Goal: Information Seeking & Learning: Find specific fact

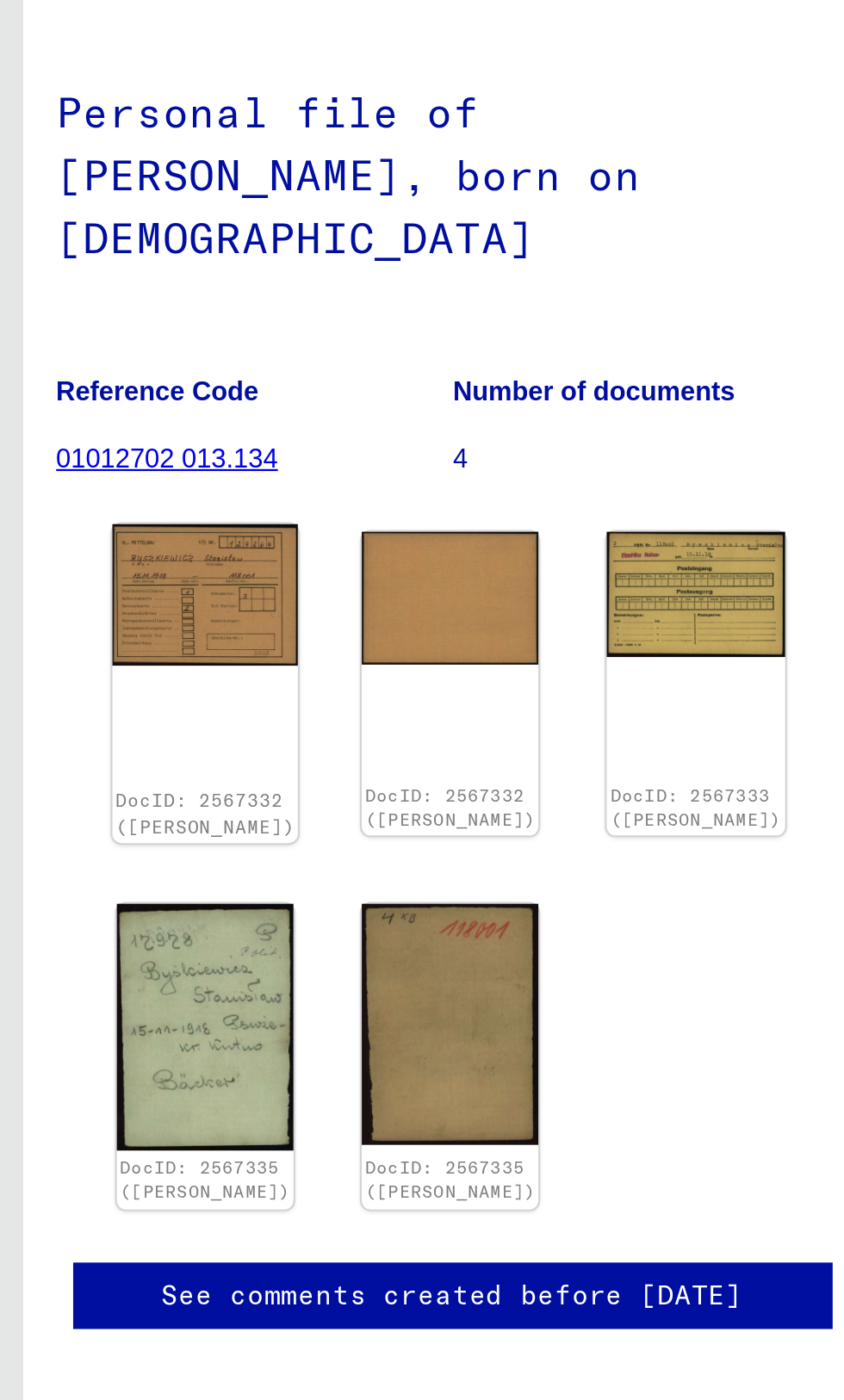
click at [497, 402] on img at bounding box center [511, 434] width 85 height 64
click at [511, 404] on img at bounding box center [511, 434] width 85 height 64
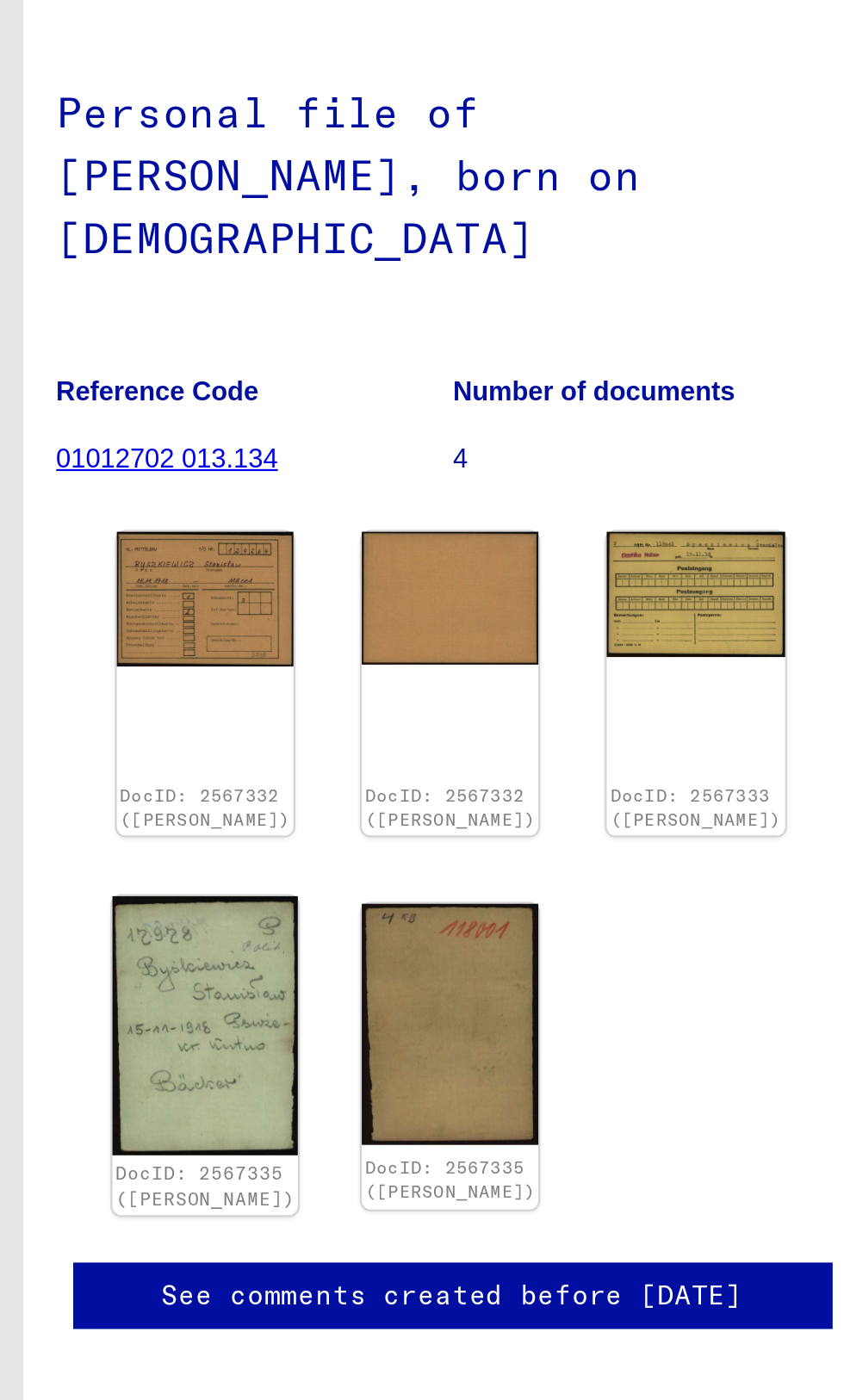
click at [496, 598] on img at bounding box center [511, 630] width 85 height 118
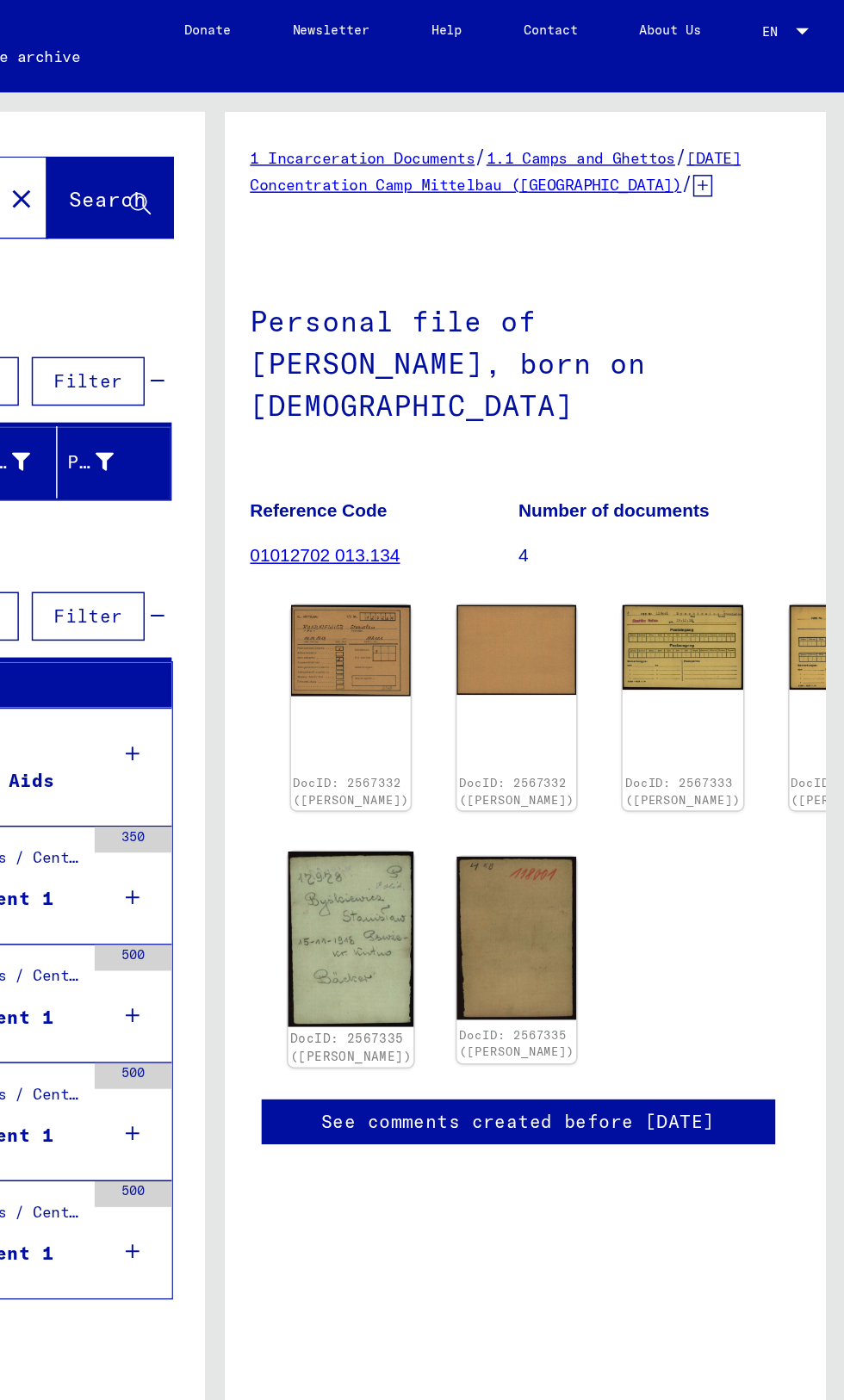
click at [513, 609] on img at bounding box center [513, 630] width 85 height 118
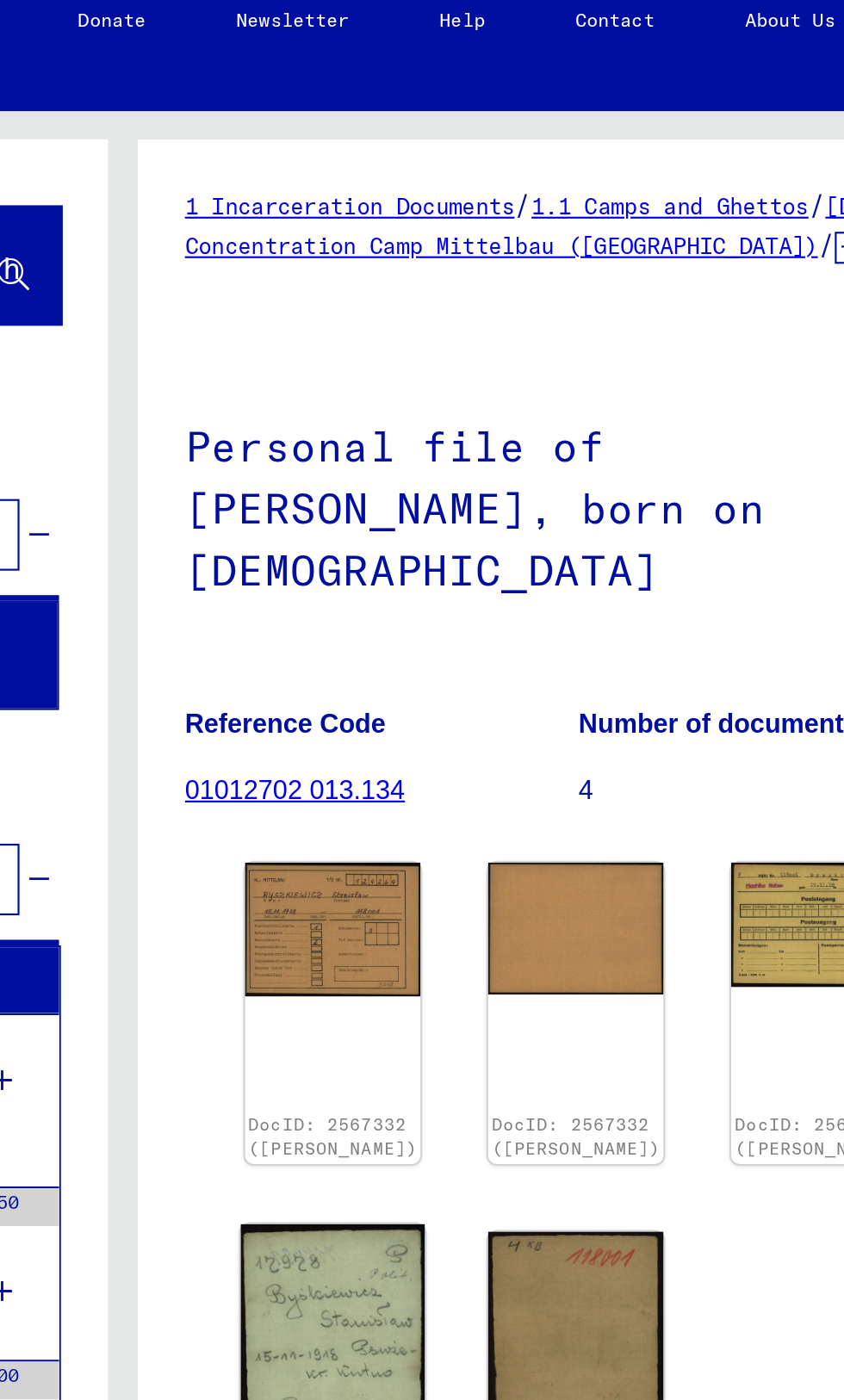
scroll to position [167, 0]
click at [499, 571] on img at bounding box center [518, 630] width 85 height 118
click at [517, 571] on img at bounding box center [518, 630] width 85 height 118
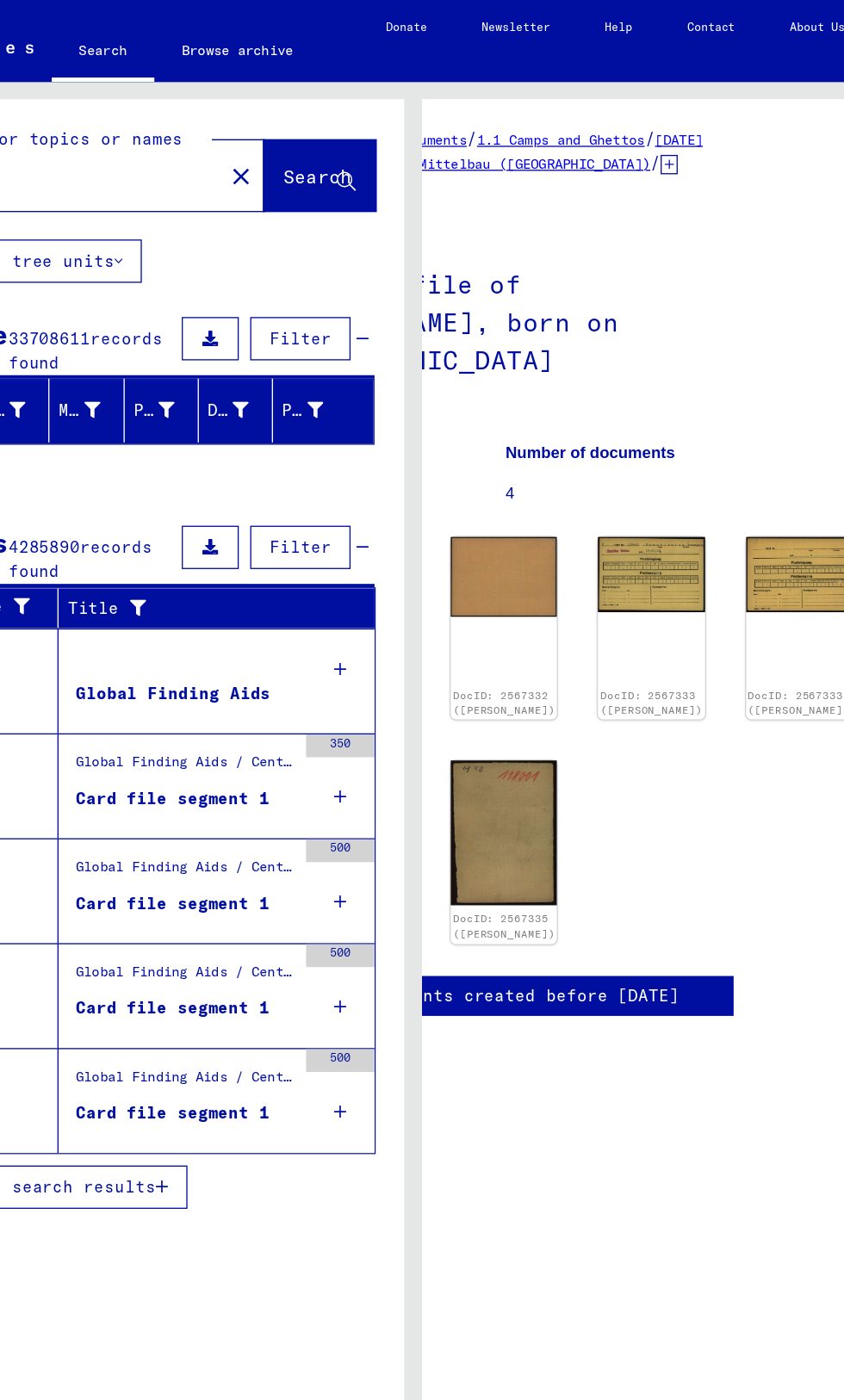
scroll to position [0, 165]
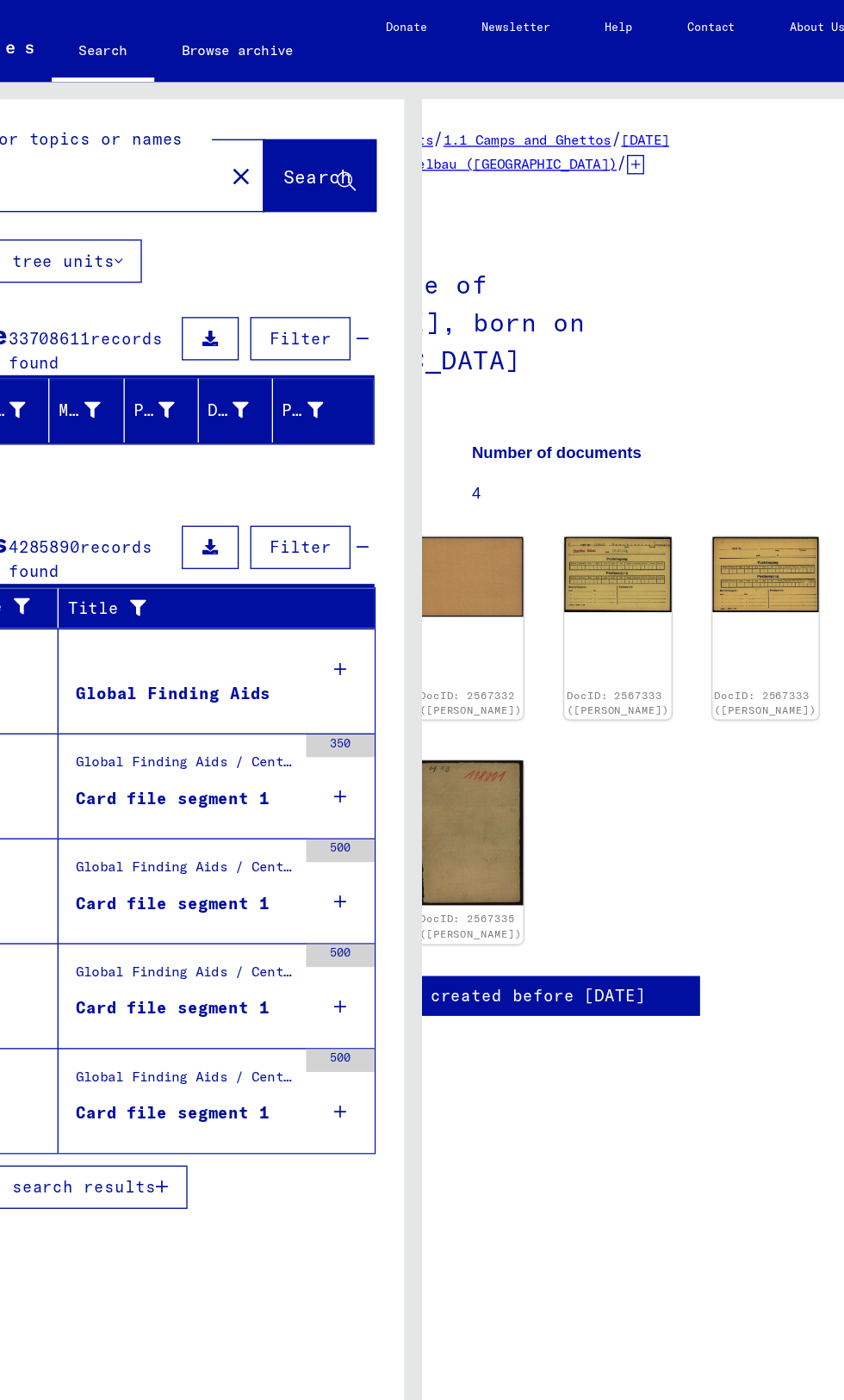
click at [756, 402] on img at bounding box center [798, 461] width 85 height 117
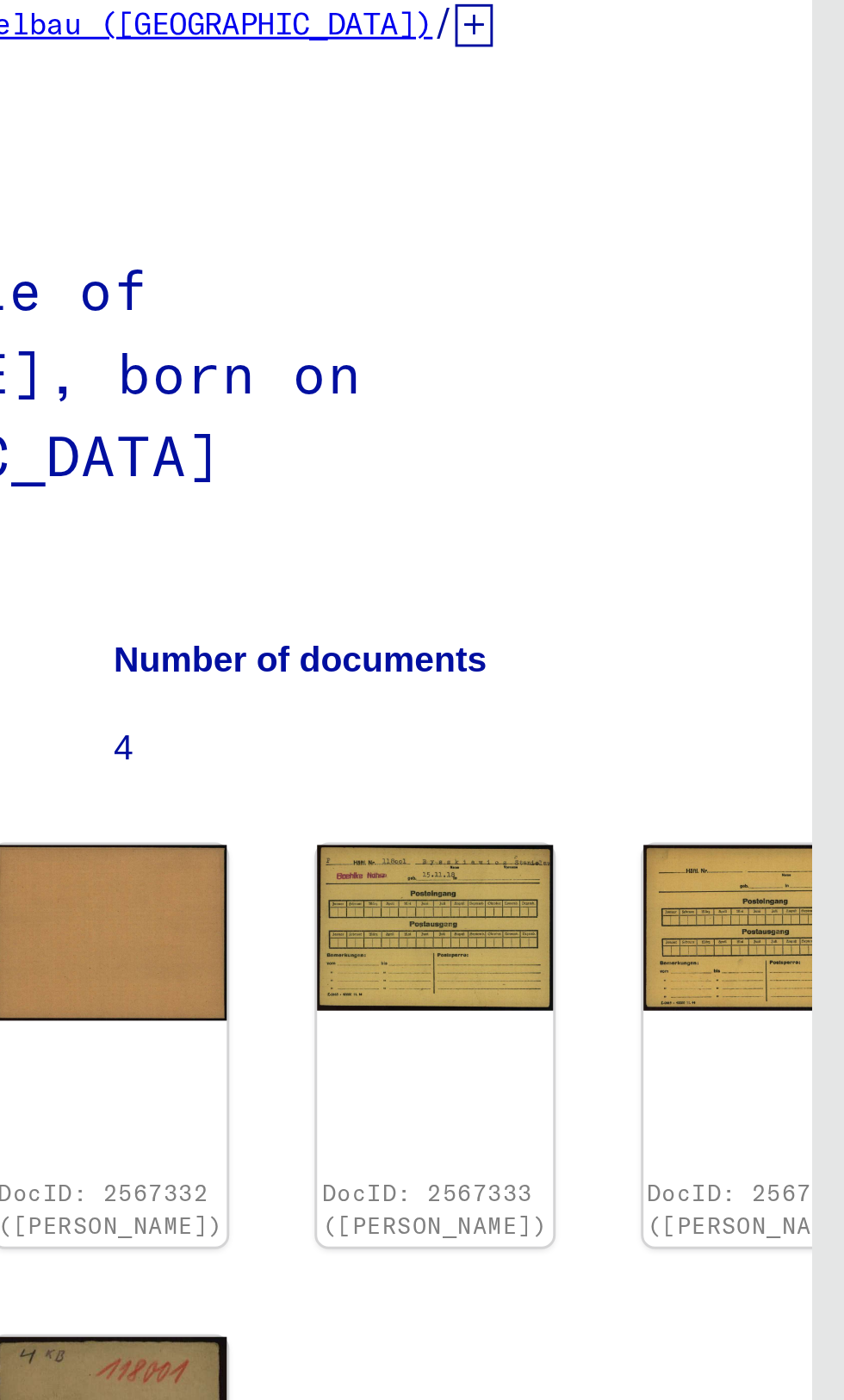
scroll to position [0, 0]
